Goal: Navigation & Orientation: Understand site structure

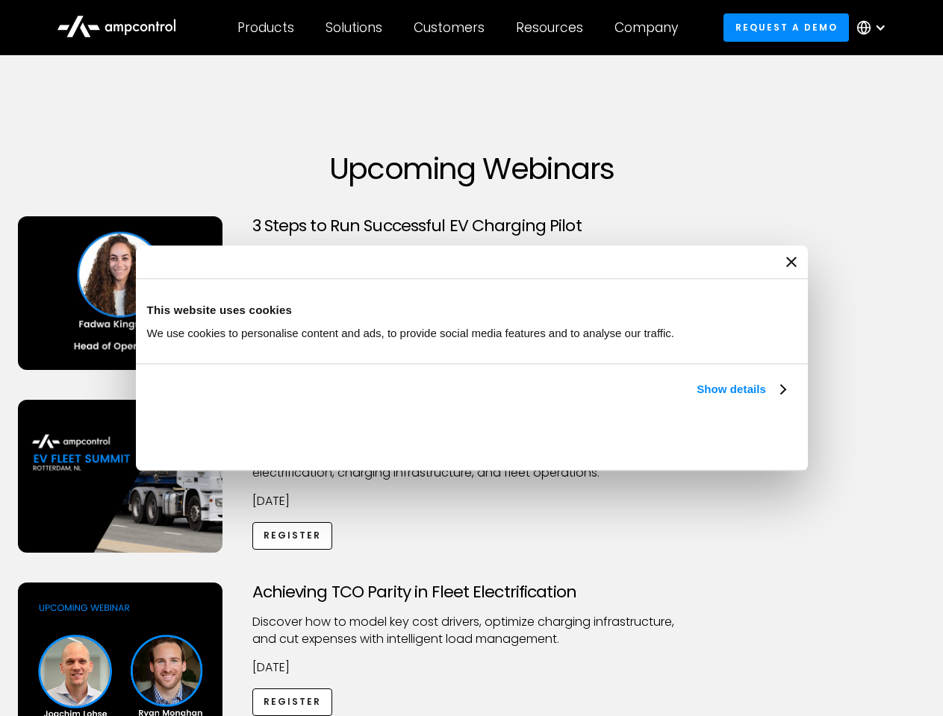
click at [696, 399] on link "Show details" at bounding box center [740, 390] width 88 height 18
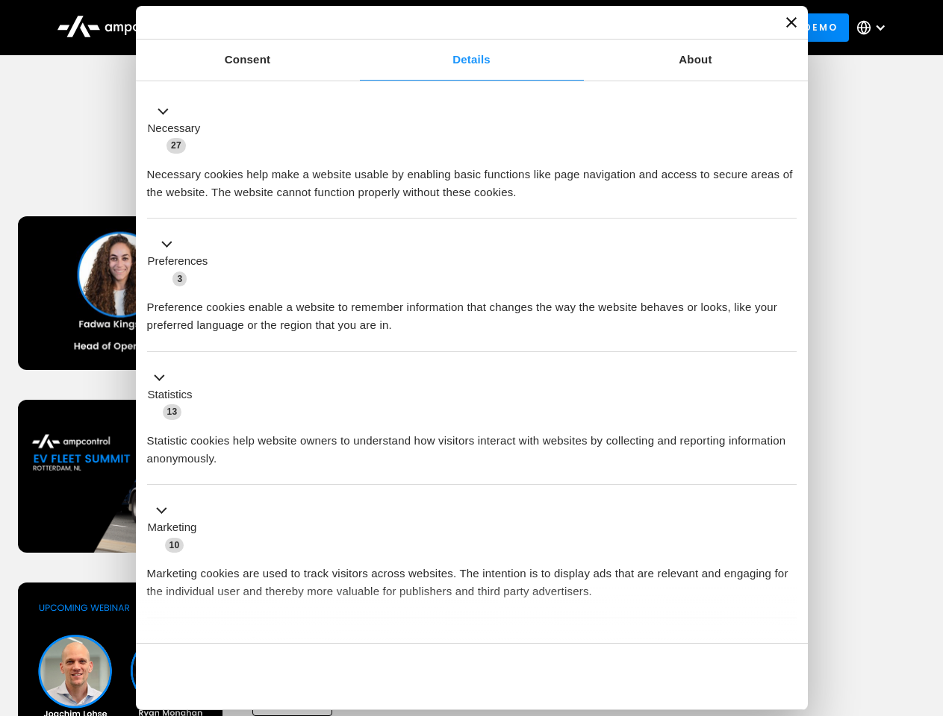
click at [787, 618] on div "Consent Details [#IABV2SETTINGS#] About This website uses cookies We use cookie…" at bounding box center [472, 358] width 672 height 705
click at [926, 602] on div "Achieving TCO Parity in Fleet Electrification Discover how to model key cost dr…" at bounding box center [471, 700] width 937 height 234
click at [459, 28] on div "Customers" at bounding box center [448, 27] width 71 height 16
click at [265, 28] on div "Products" at bounding box center [265, 27] width 57 height 16
click at [355, 28] on div "Solutions" at bounding box center [353, 27] width 57 height 16
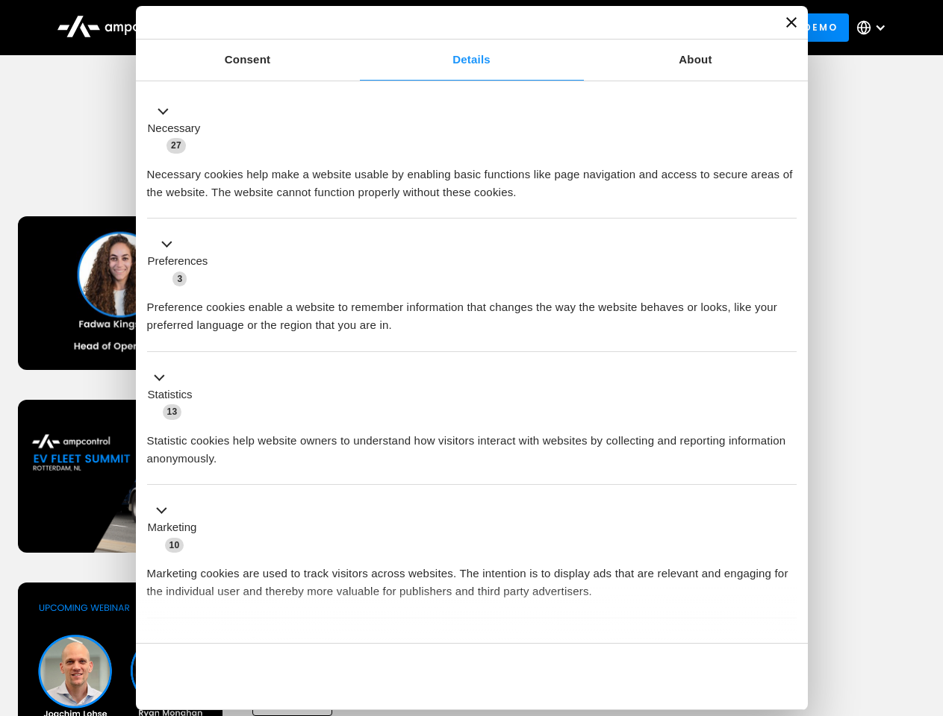
click at [452, 28] on div "Customers" at bounding box center [448, 27] width 71 height 16
click at [552, 28] on div "Resources" at bounding box center [549, 27] width 67 height 16
click at [651, 28] on div "Company" at bounding box center [645, 27] width 63 height 16
click at [875, 28] on div at bounding box center [880, 28] width 12 height 12
